Goal: Task Accomplishment & Management: Manage account settings

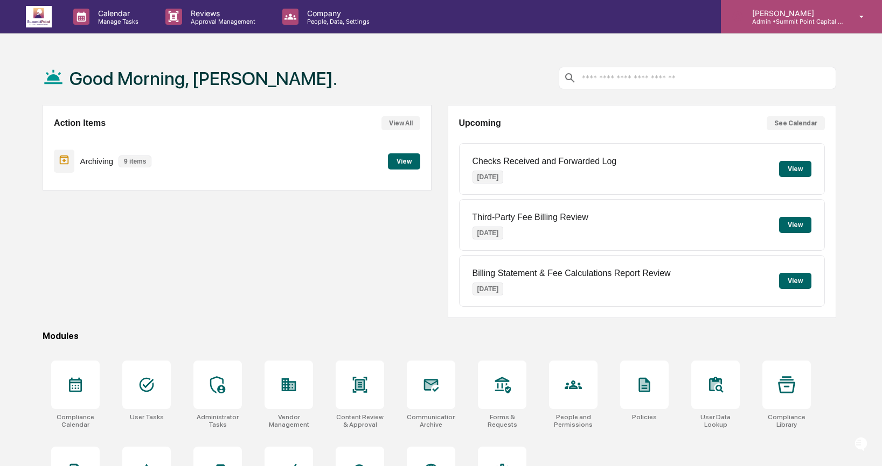
click at [786, 5] on div "[PERSON_NAME] Admin • [GEOGRAPHIC_DATA] Capital Management" at bounding box center [801, 16] width 161 height 33
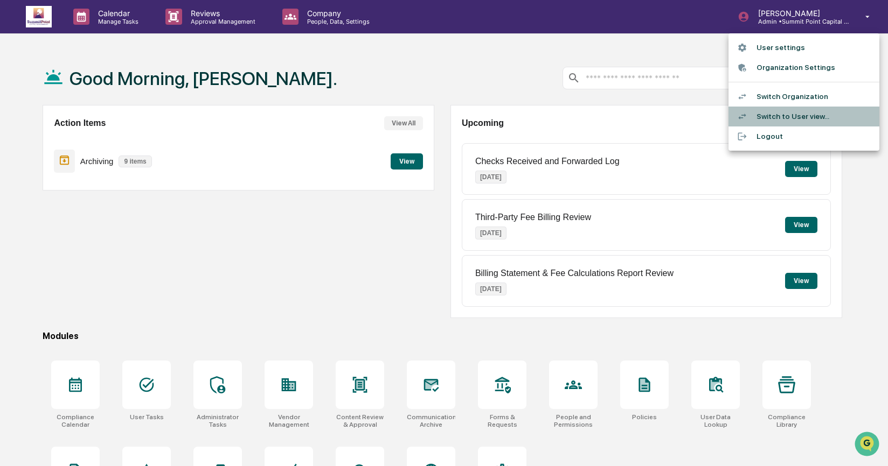
click at [799, 118] on li "Switch to User view..." at bounding box center [803, 117] width 151 height 20
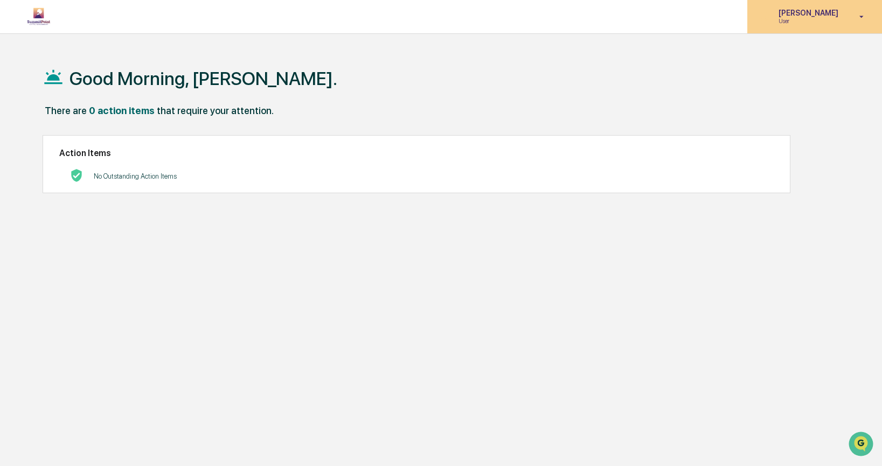
click at [835, 19] on p "User" at bounding box center [807, 21] width 74 height 8
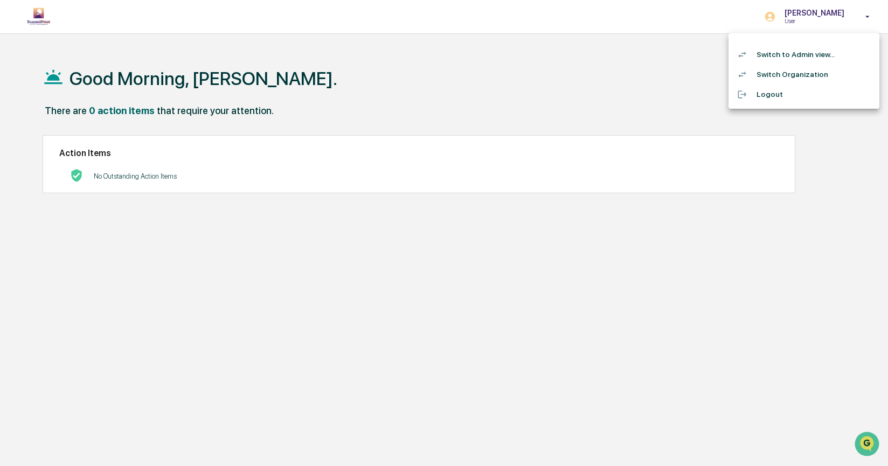
click at [828, 58] on li "Switch to Admin view..." at bounding box center [803, 55] width 151 height 20
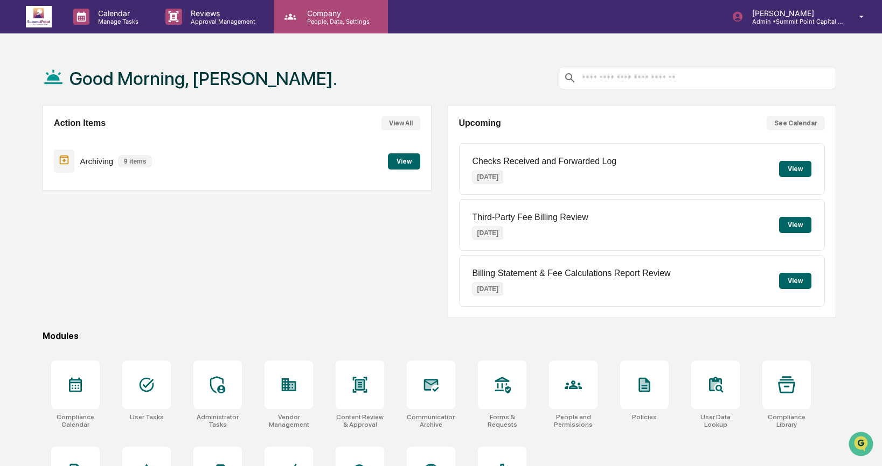
click at [341, 7] on div "Company People, Data, Settings" at bounding box center [331, 16] width 114 height 33
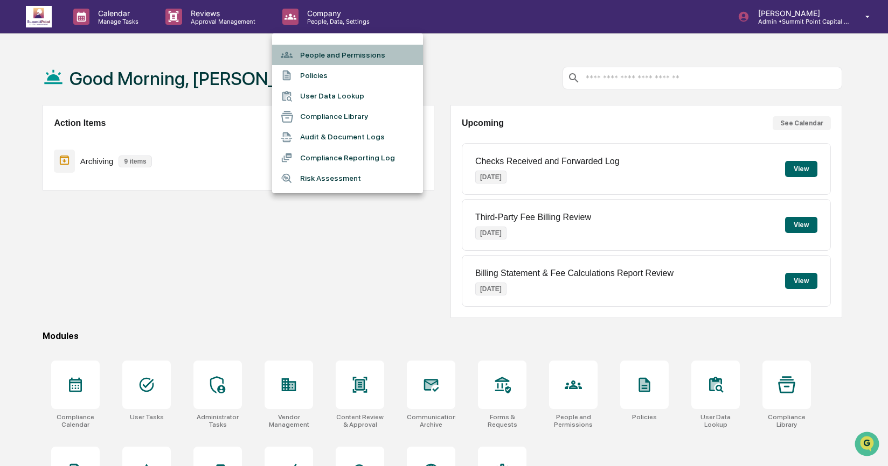
click at [323, 55] on li "People and Permissions" at bounding box center [347, 55] width 151 height 20
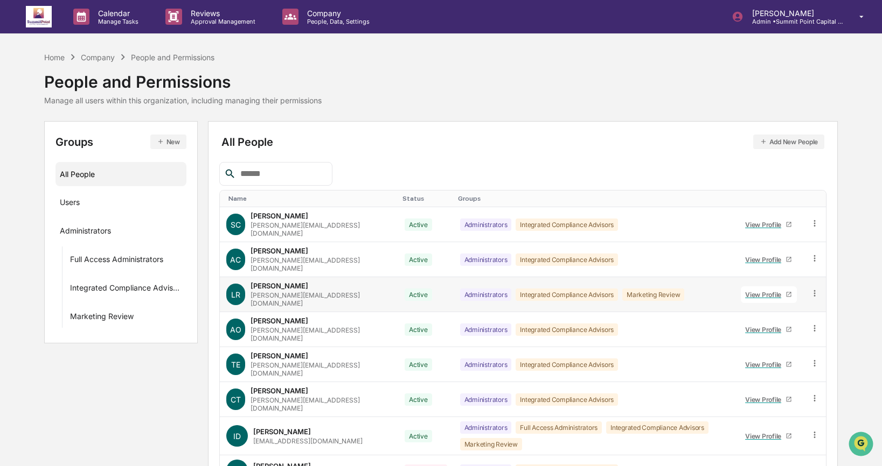
click at [814, 289] on icon at bounding box center [814, 294] width 10 height 10
click at [788, 326] on div "Change Status" at bounding box center [765, 332] width 89 height 13
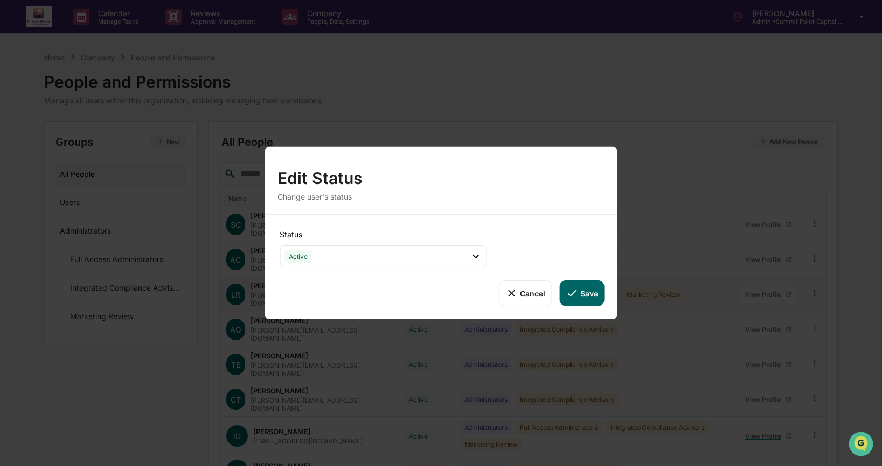
click at [542, 296] on button "Cancel" at bounding box center [524, 294] width 53 height 26
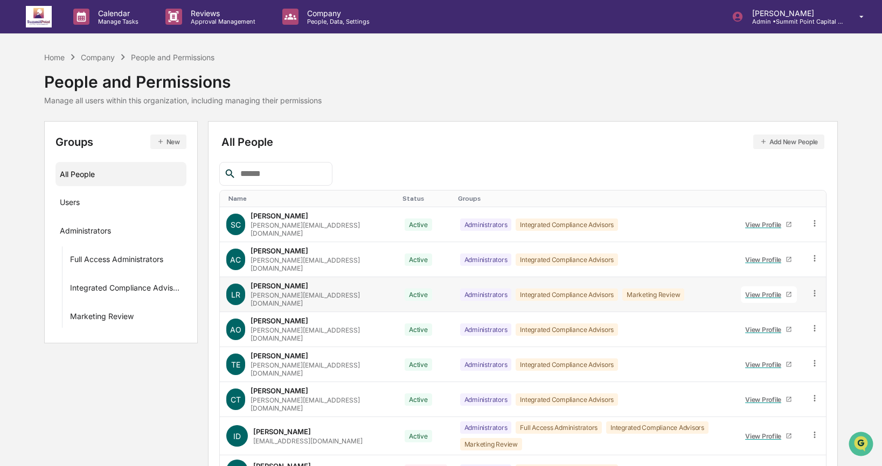
click at [816, 289] on icon at bounding box center [814, 294] width 10 height 10
click at [802, 305] on div "Groups & Permissions" at bounding box center [765, 311] width 89 height 13
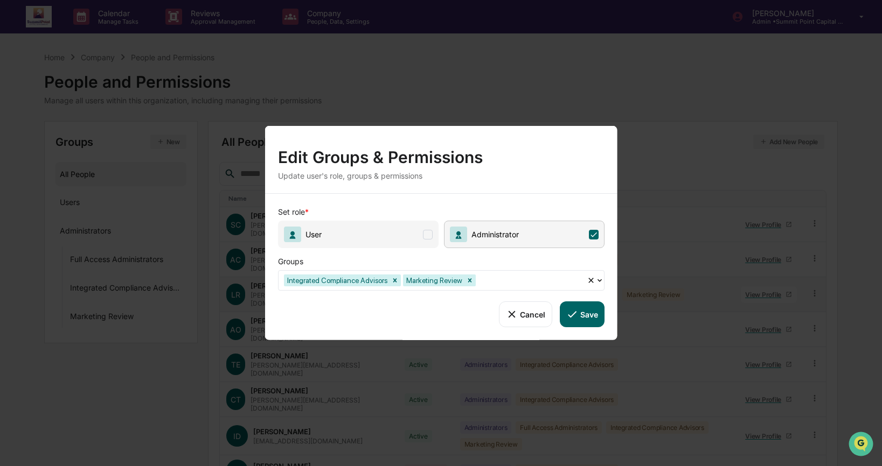
click at [430, 231] on span at bounding box center [428, 234] width 10 height 10
click at [574, 313] on icon at bounding box center [572, 315] width 12 height 12
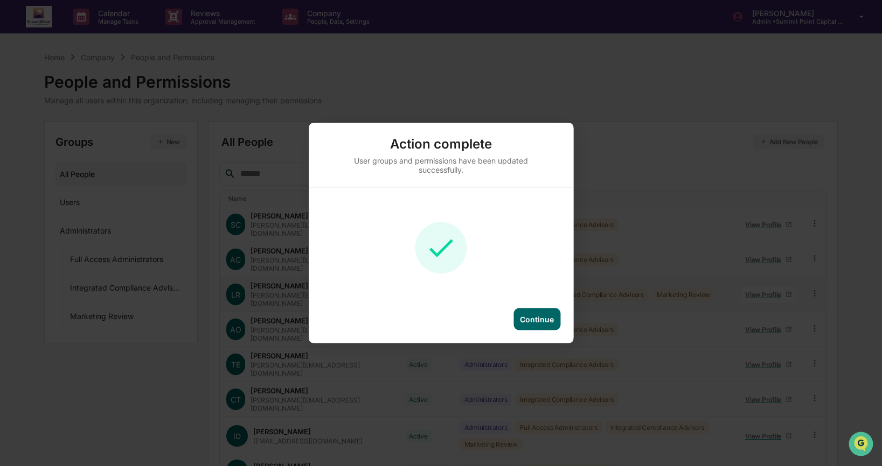
click at [538, 303] on div "Action complete User groups and permissions have been updated successfully. Con…" at bounding box center [441, 233] width 264 height 220
click at [538, 312] on div "Continue" at bounding box center [536, 320] width 47 height 22
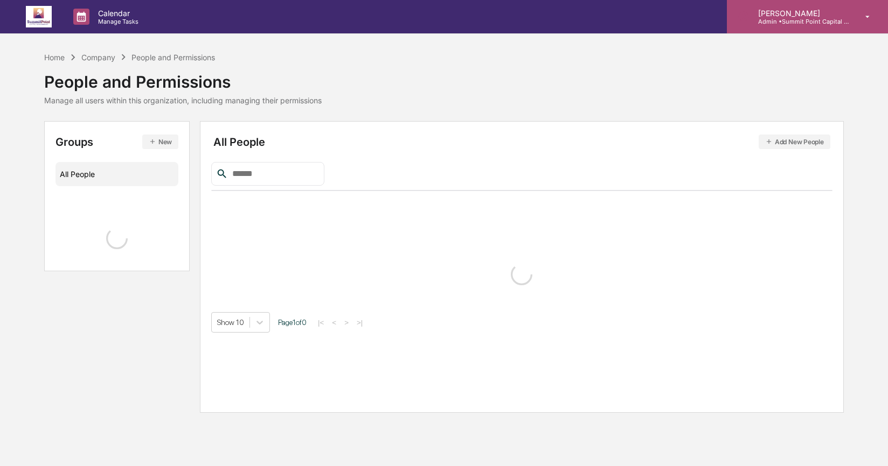
click at [845, 22] on div "[PERSON_NAME] Admin • [GEOGRAPHIC_DATA] Capital Management" at bounding box center [806, 16] width 161 height 33
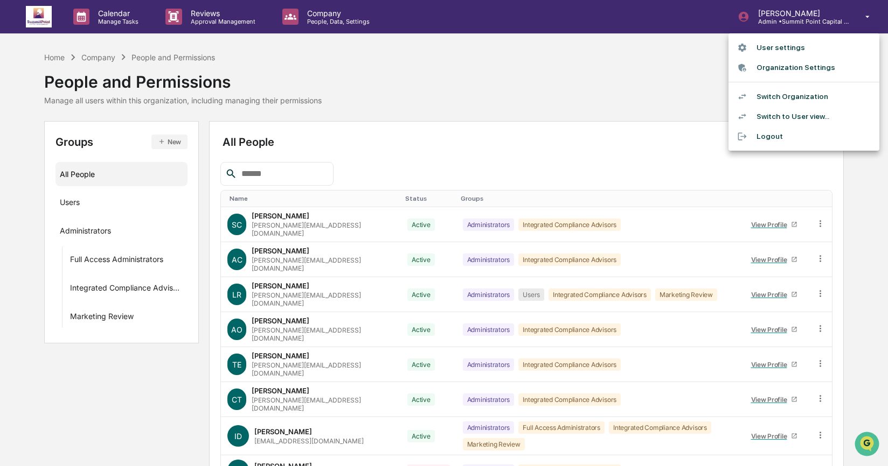
click at [836, 94] on li "Switch Organization" at bounding box center [803, 97] width 151 height 20
